Goal: Book appointment/travel/reservation

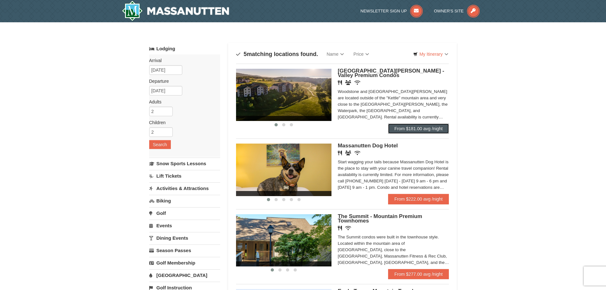
click at [411, 128] on link "From $181.00 avg /night" at bounding box center [418, 128] width 61 height 10
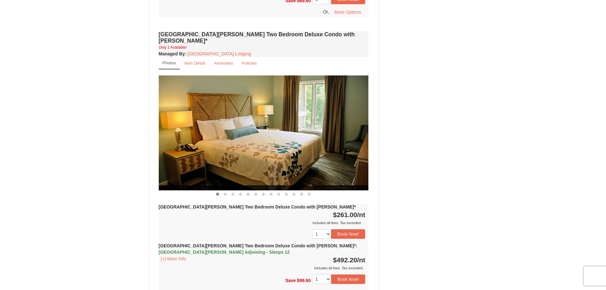
scroll to position [763, 0]
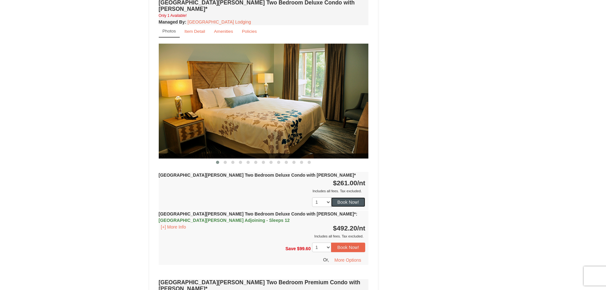
click at [356, 197] on button "Book Now!" at bounding box center [348, 202] width 34 height 10
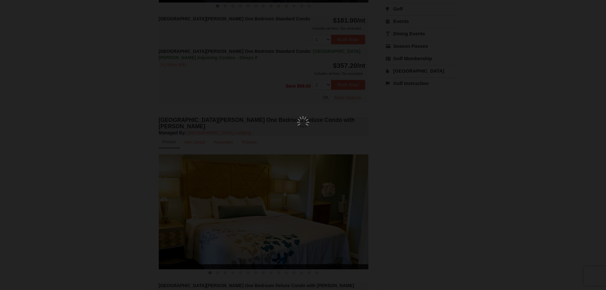
scroll to position [62, 0]
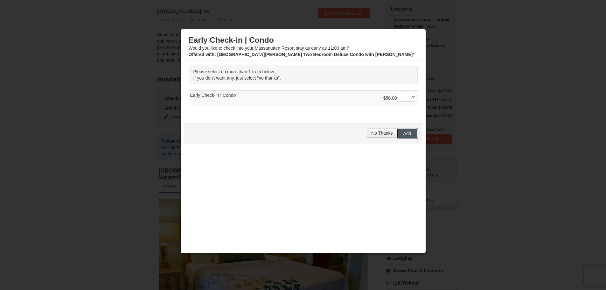
click at [408, 129] on button "Add" at bounding box center [407, 133] width 21 height 10
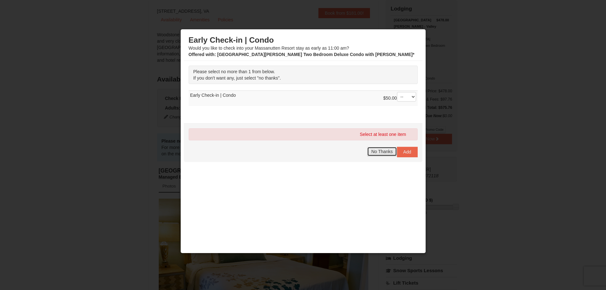
click at [378, 153] on span "No Thanks" at bounding box center [381, 151] width 21 height 5
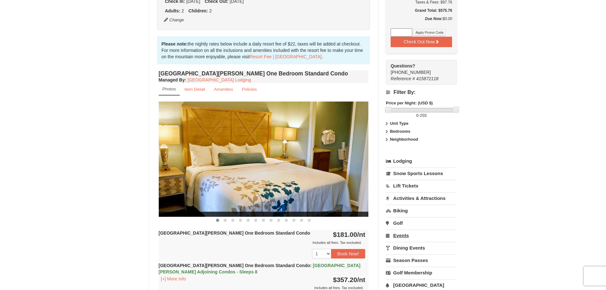
scroll to position [191, 0]
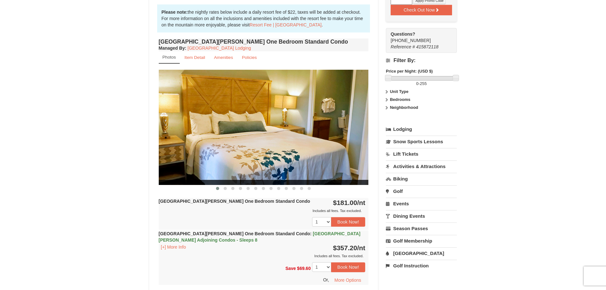
click at [405, 247] on link "[GEOGRAPHIC_DATA]" at bounding box center [421, 253] width 71 height 12
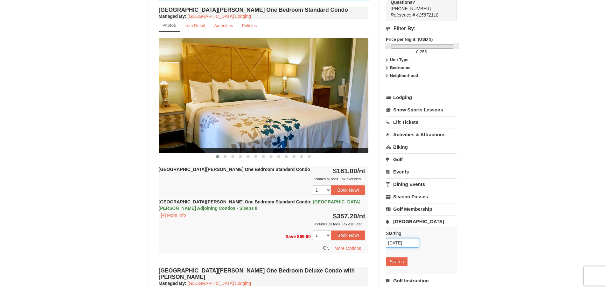
click at [400, 238] on input "12/05/2025" at bounding box center [402, 243] width 33 height 10
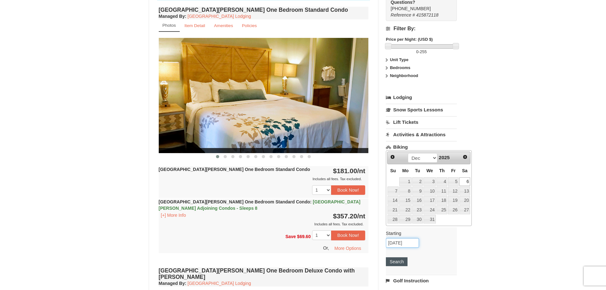
type input "[DATE]"
click at [395, 257] on button "Search" at bounding box center [397, 261] width 22 height 9
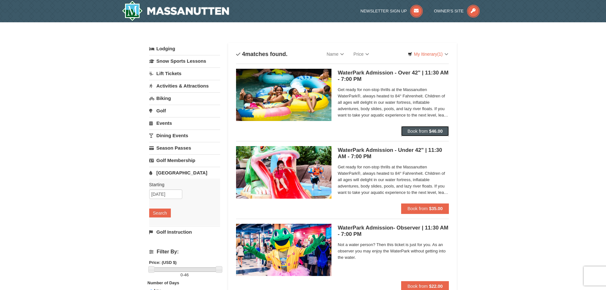
click at [435, 131] on strong "$46.00" at bounding box center [436, 130] width 14 height 5
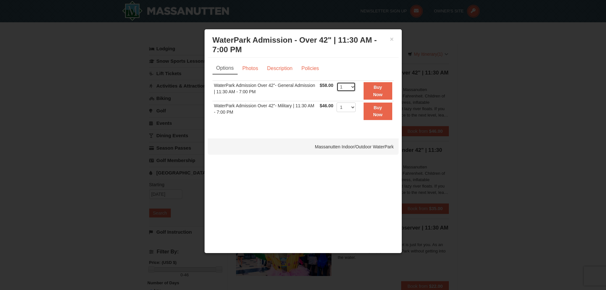
click at [353, 84] on select "1 2 3 4 5 6 7 8 9 10 11 12 13 14 15 16 17 18 19 20 21 22" at bounding box center [345, 87] width 19 height 10
select select "4"
click at [336, 82] on select "1 2 3 4 5 6 7 8 9 10 11 12 13 14 15 16 17 18 19 20 21 22" at bounding box center [345, 87] width 19 height 10
click at [371, 93] on button "Buy Now" at bounding box center [377, 90] width 29 height 17
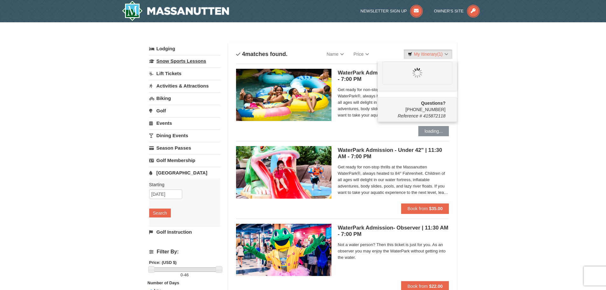
click at [182, 61] on link "Snow Sports Lessons" at bounding box center [184, 61] width 71 height 12
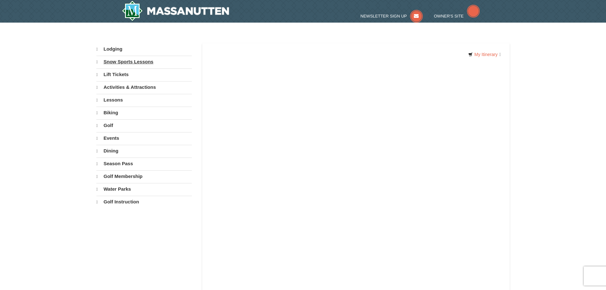
select select "9"
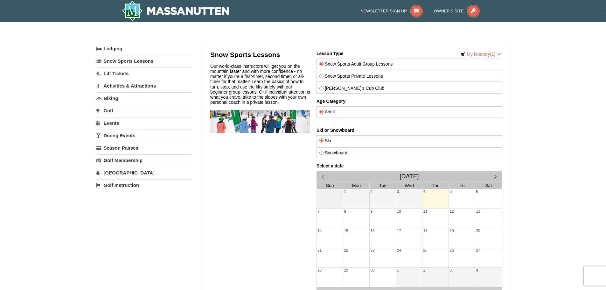
click at [108, 123] on link "Events" at bounding box center [143, 123] width 95 height 12
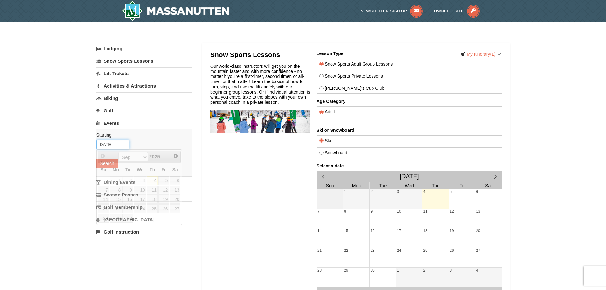
click at [109, 143] on input "[DATE]" at bounding box center [112, 145] width 33 height 10
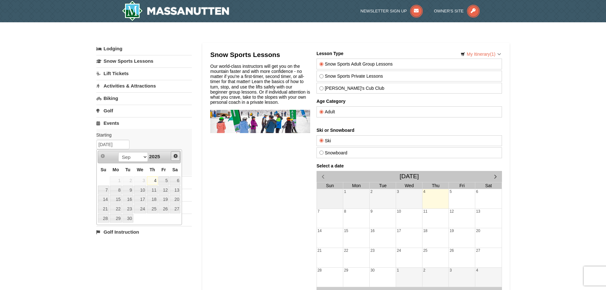
click at [174, 158] on link "Next" at bounding box center [176, 156] width 10 height 10
click at [163, 181] on link "5" at bounding box center [163, 180] width 11 height 9
type input "12/05/2025"
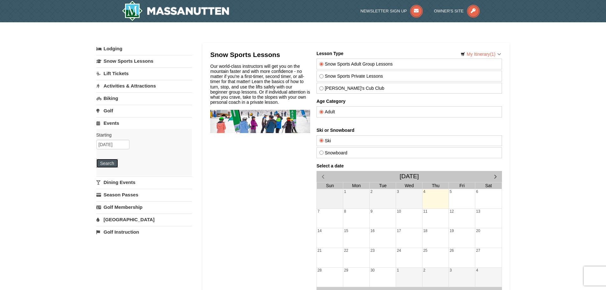
click at [108, 162] on button "Search" at bounding box center [107, 163] width 22 height 9
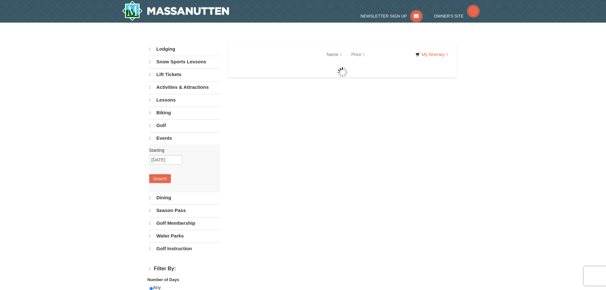
select select "9"
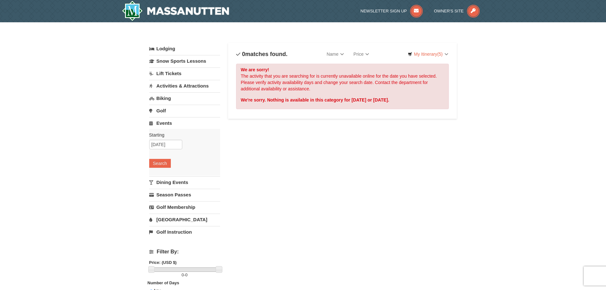
scroll to position [32, 0]
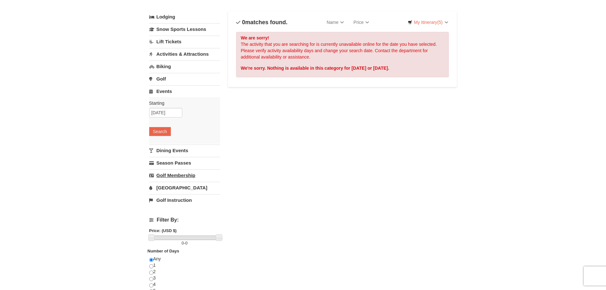
click at [187, 175] on link "Golf Membership" at bounding box center [184, 175] width 71 height 12
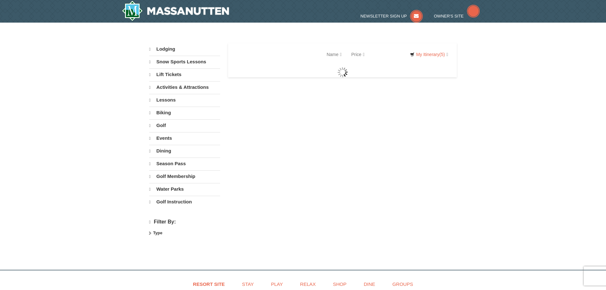
select select "9"
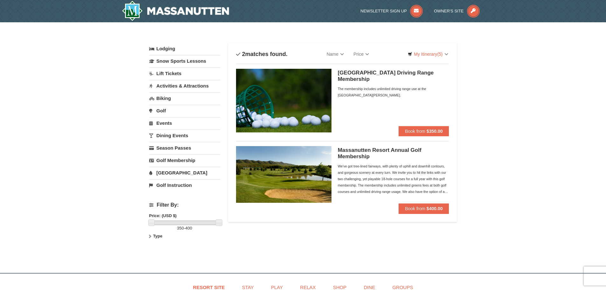
click at [164, 107] on link "Golf" at bounding box center [184, 111] width 71 height 12
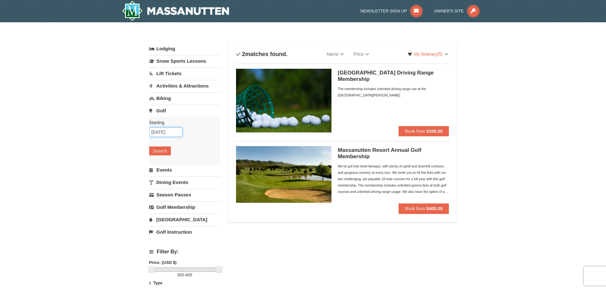
click at [161, 130] on input "[DATE]" at bounding box center [165, 132] width 33 height 10
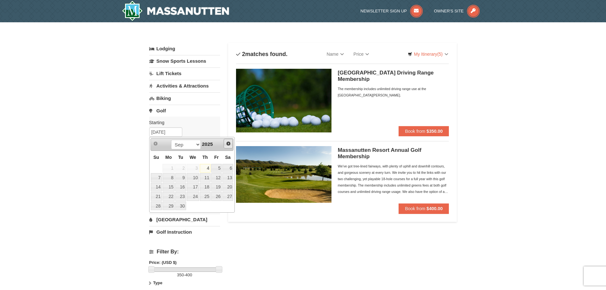
click at [231, 143] on link "Next" at bounding box center [229, 144] width 10 height 10
click at [231, 143] on span "Next" at bounding box center [228, 143] width 5 height 5
click at [225, 168] on link "6" at bounding box center [227, 168] width 11 height 9
type input "[DATE]"
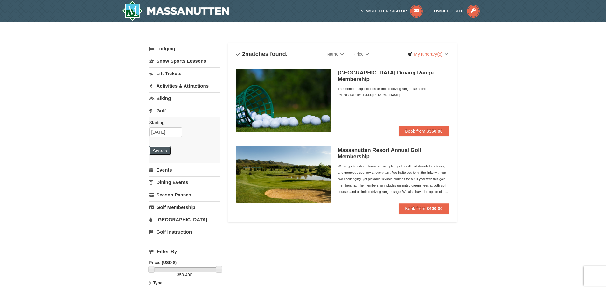
click at [161, 148] on button "Search" at bounding box center [160, 150] width 22 height 9
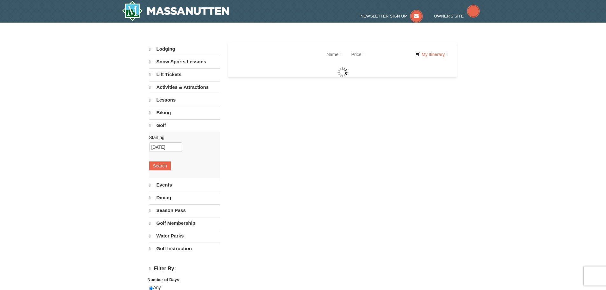
select select "9"
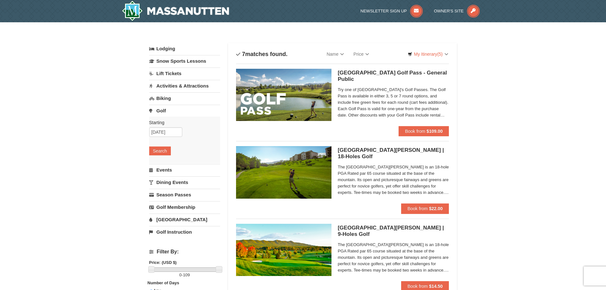
click at [183, 80] on link "Activities & Attractions" at bounding box center [184, 86] width 71 height 12
click at [162, 122] on button "Search" at bounding box center [160, 125] width 22 height 9
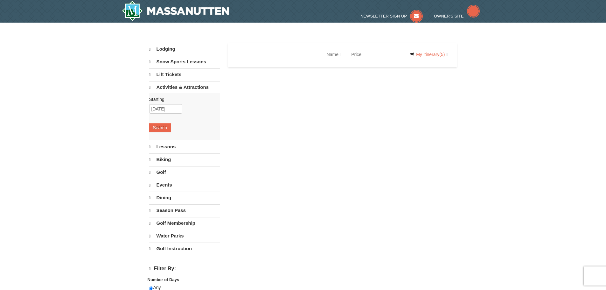
select select "9"
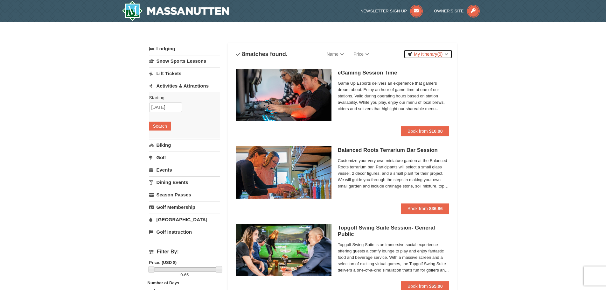
click at [433, 50] on link "My Itinerary (5)" at bounding box center [428, 54] width 48 height 10
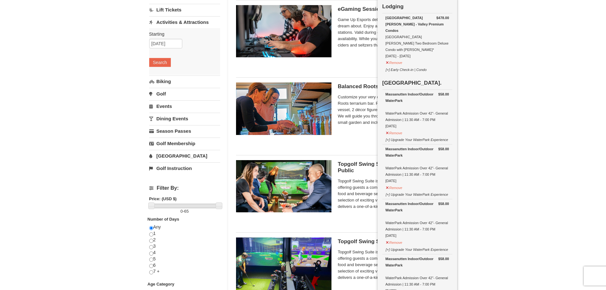
scroll to position [32, 0]
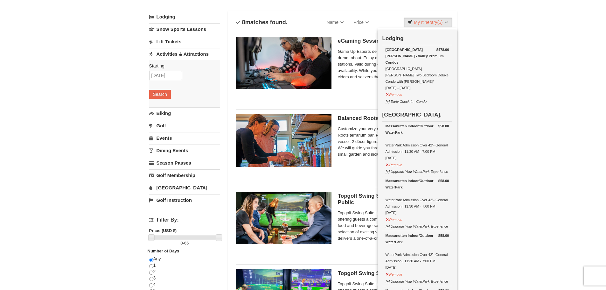
click at [183, 148] on link "Dining Events" at bounding box center [184, 150] width 71 height 12
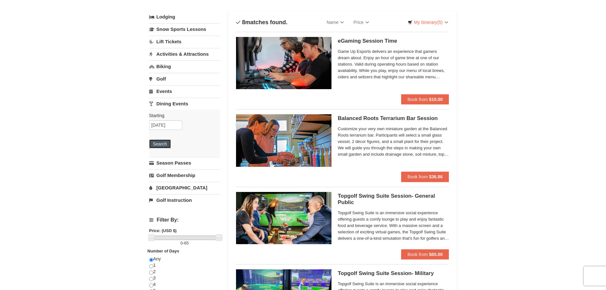
click at [160, 144] on button "Search" at bounding box center [160, 143] width 22 height 9
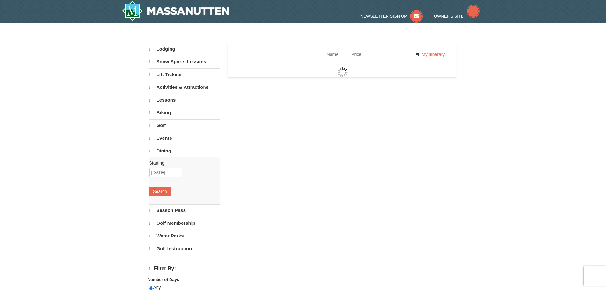
select select "9"
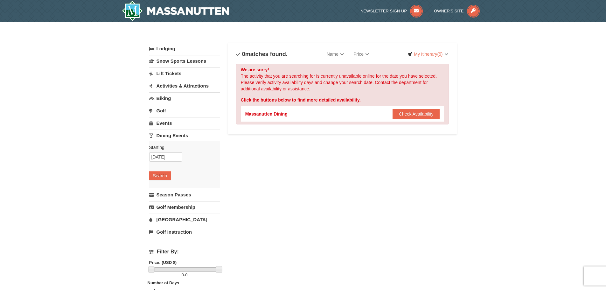
click at [161, 122] on link "Events" at bounding box center [184, 123] width 71 height 12
click at [164, 160] on button "Search" at bounding box center [160, 163] width 22 height 9
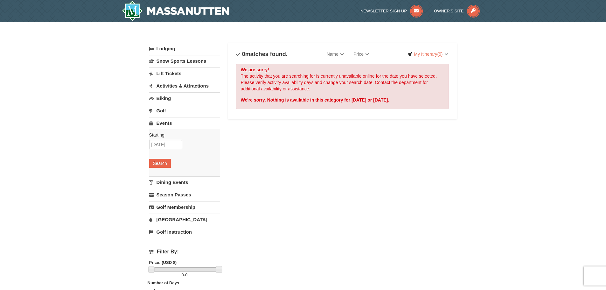
click at [176, 87] on link "Activities & Attractions" at bounding box center [184, 86] width 71 height 12
click at [163, 126] on button "Search" at bounding box center [160, 125] width 22 height 9
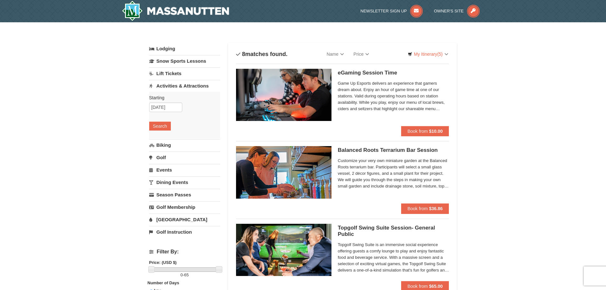
click at [173, 73] on link "Lift Tickets" at bounding box center [184, 73] width 71 height 12
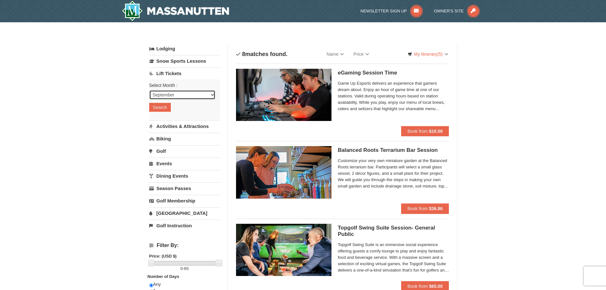
click at [168, 96] on select "September October November December January February March April May June July …" at bounding box center [182, 95] width 66 height 10
select select "12"
click at [149, 90] on select "September October November December January February March April May June July …" at bounding box center [182, 95] width 66 height 10
click at [160, 110] on button "Search" at bounding box center [160, 107] width 22 height 9
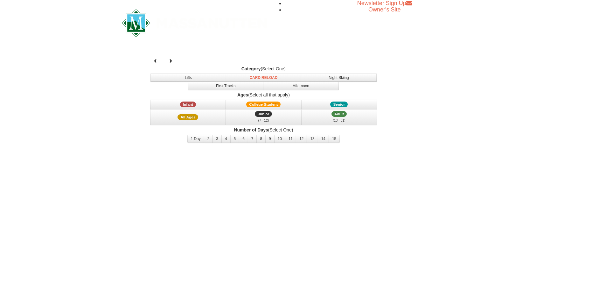
select select "12"
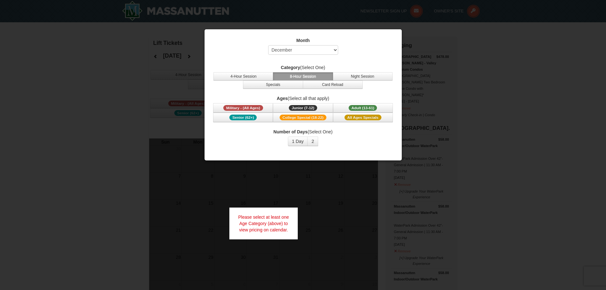
click at [133, 124] on div at bounding box center [303, 145] width 606 height 290
click at [372, 116] on span "All Ages Specials" at bounding box center [362, 117] width 37 height 6
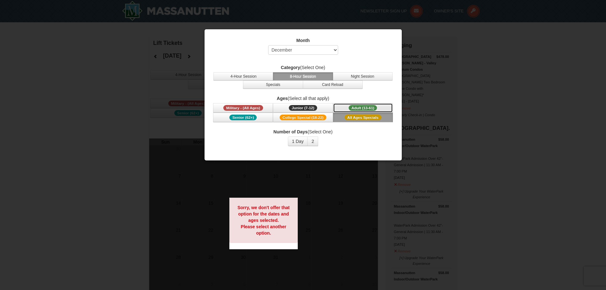
click at [370, 107] on span "Adult (13-61)" at bounding box center [363, 108] width 29 height 6
click at [491, 57] on div at bounding box center [303, 145] width 606 height 290
click at [378, 72] on button "Night Session" at bounding box center [363, 76] width 60 height 8
click at [304, 208] on div at bounding box center [303, 145] width 606 height 290
click at [431, 28] on div at bounding box center [303, 145] width 606 height 290
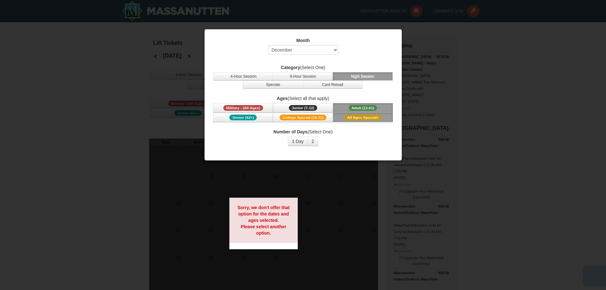
click at [431, 28] on div at bounding box center [303, 145] width 606 height 290
click at [266, 105] on button "Military - (All Ages)" at bounding box center [243, 108] width 60 height 10
click at [300, 52] on select "Select September October November December January February March April May Jun…" at bounding box center [303, 50] width 70 height 10
select select
click at [268, 45] on select "Select September October November December January February March April May Jun…" at bounding box center [303, 50] width 70 height 10
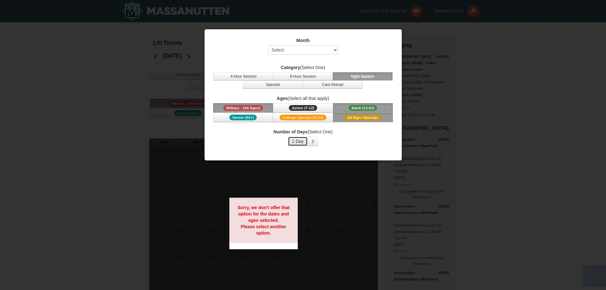
click at [300, 143] on button "1 Day" at bounding box center [298, 141] width 20 height 10
click at [309, 143] on button "2" at bounding box center [312, 141] width 11 height 10
click at [305, 115] on span "College Special (18-22)" at bounding box center [303, 117] width 47 height 6
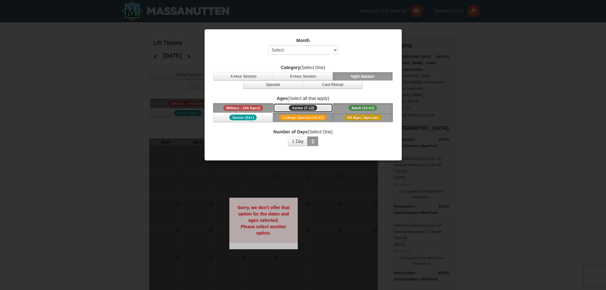
click at [305, 112] on button "Junior (7-12) (7 - 12)" at bounding box center [303, 108] width 60 height 10
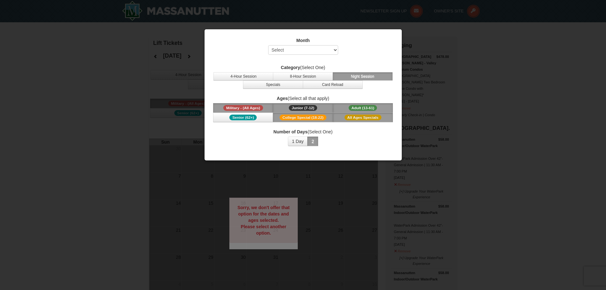
click at [305, 109] on span "Junior (7-12)" at bounding box center [303, 108] width 28 height 6
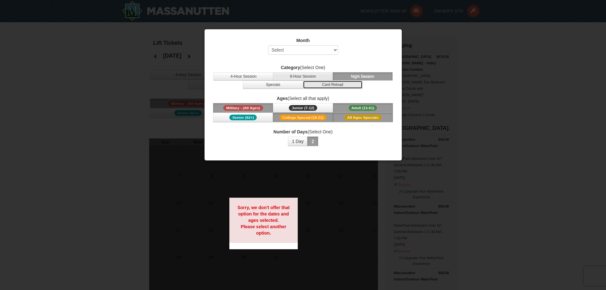
drag, startPoint x: 313, startPoint y: 87, endPoint x: 314, endPoint y: 80, distance: 7.8
click at [314, 84] on button "Card Reload" at bounding box center [333, 84] width 60 height 8
click at [294, 80] on button "8-Hour Session" at bounding box center [303, 76] width 60 height 8
click at [292, 81] on button "Specials" at bounding box center [273, 84] width 60 height 8
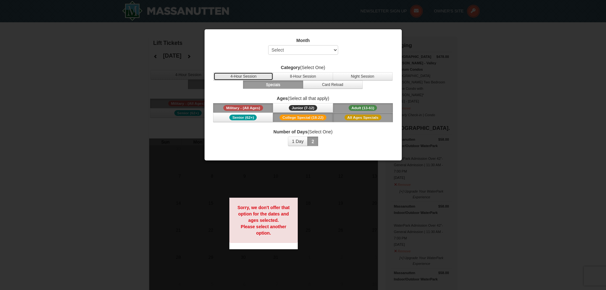
click at [270, 78] on button "4-Hour Session" at bounding box center [243, 76] width 60 height 8
click at [256, 178] on div at bounding box center [303, 145] width 606 height 290
click at [533, 88] on div at bounding box center [303, 145] width 606 height 290
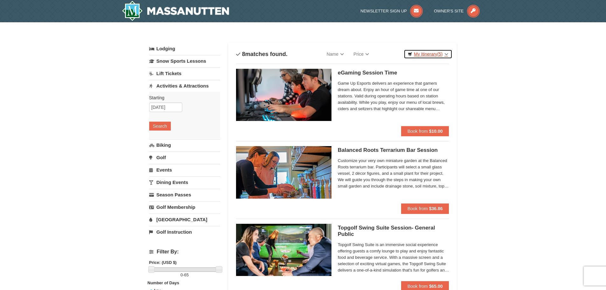
click at [427, 50] on link "My Itinerary (5)" at bounding box center [428, 54] width 48 height 10
